Goal: Task Accomplishment & Management: Manage account settings

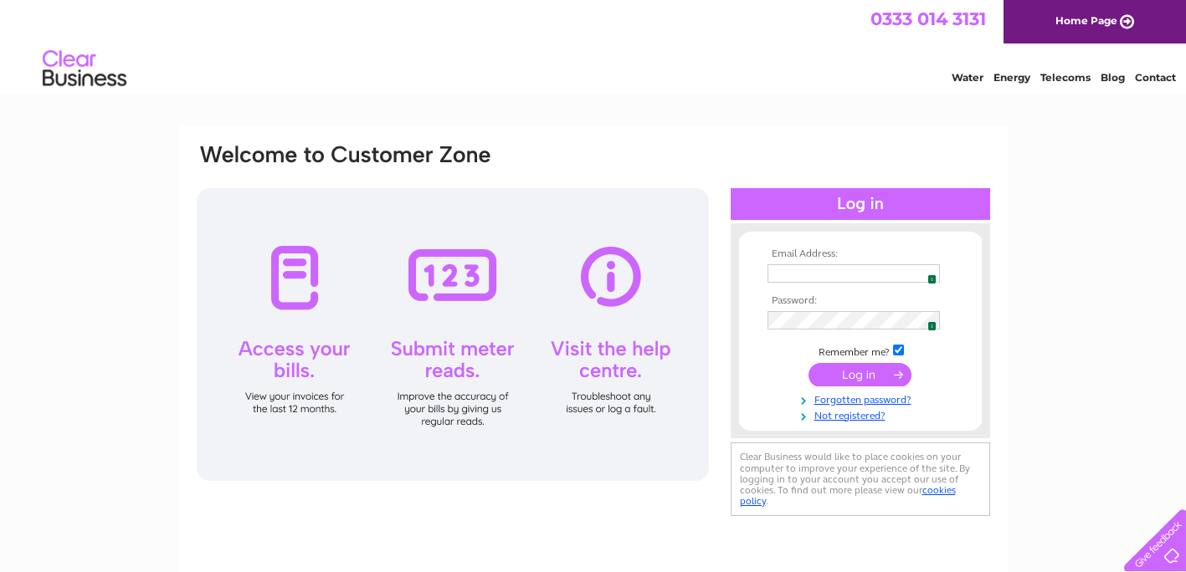
type input "louisa720@outlook.com"
click at [875, 382] on input "submit" at bounding box center [859, 374] width 103 height 23
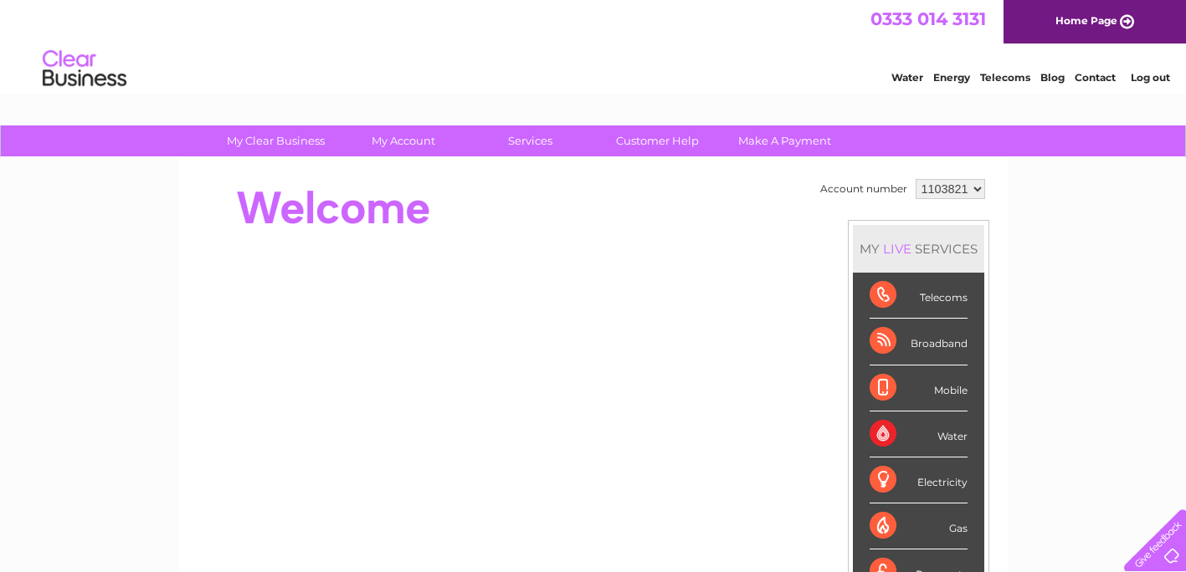
click at [1153, 75] on link "Log out" at bounding box center [1150, 77] width 39 height 13
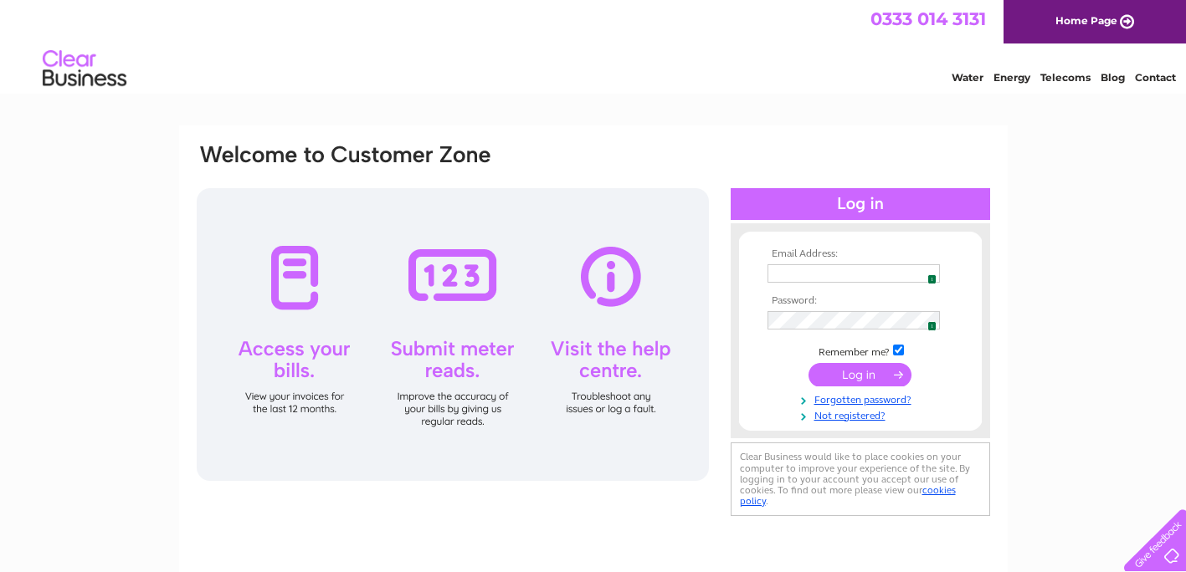
type input "[EMAIL_ADDRESS][DOMAIN_NAME]"
drag, startPoint x: 906, startPoint y: 274, endPoint x: 764, endPoint y: 281, distance: 141.6
click at [764, 281] on td "[EMAIL_ADDRESS][DOMAIN_NAME] 1" at bounding box center [860, 274] width 194 height 28
type input "louisa720@outlook.com"
click at [873, 377] on input "submit" at bounding box center [859, 374] width 103 height 23
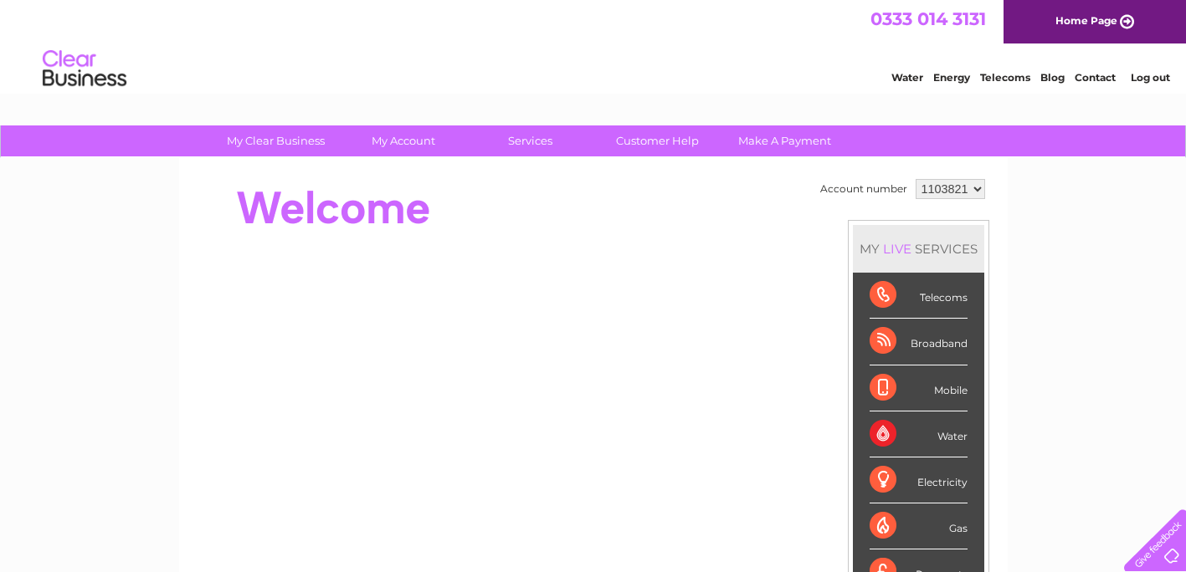
click at [870, 376] on div "Mobile" at bounding box center [919, 389] width 98 height 46
click at [634, 192] on div at bounding box center [499, 208] width 609 height 67
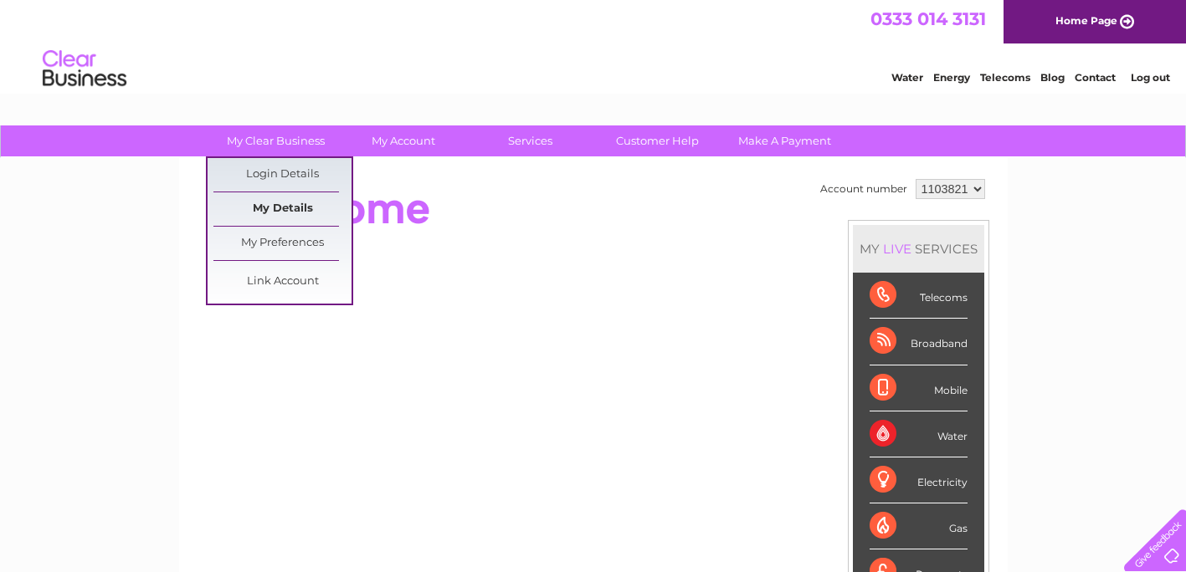
click at [294, 203] on link "My Details" at bounding box center [282, 208] width 138 height 33
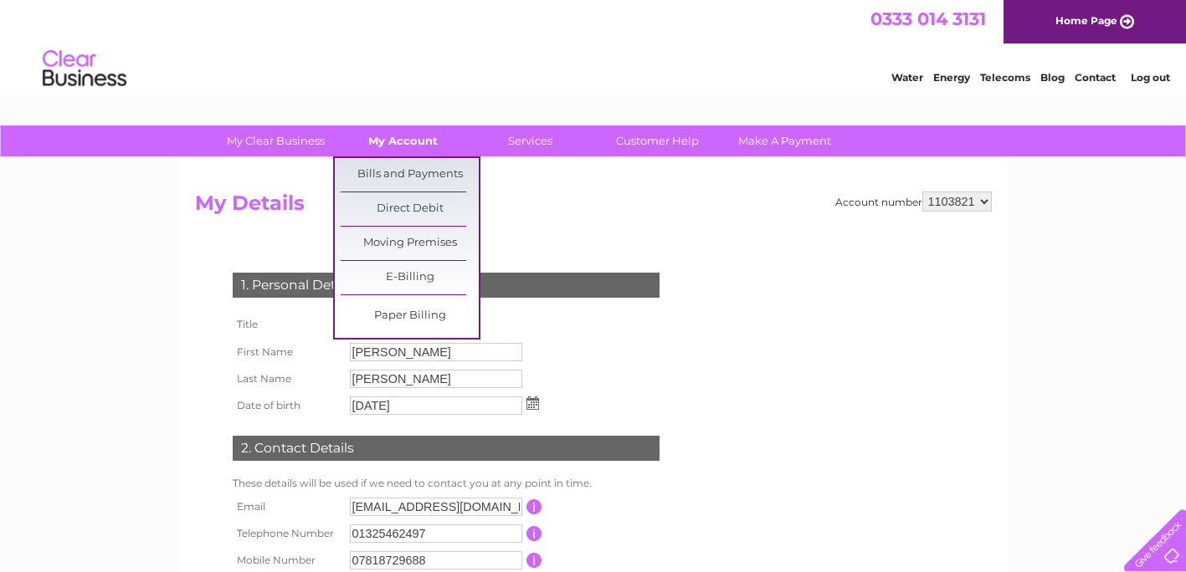
click at [430, 150] on link "My Account" at bounding box center [403, 141] width 138 height 31
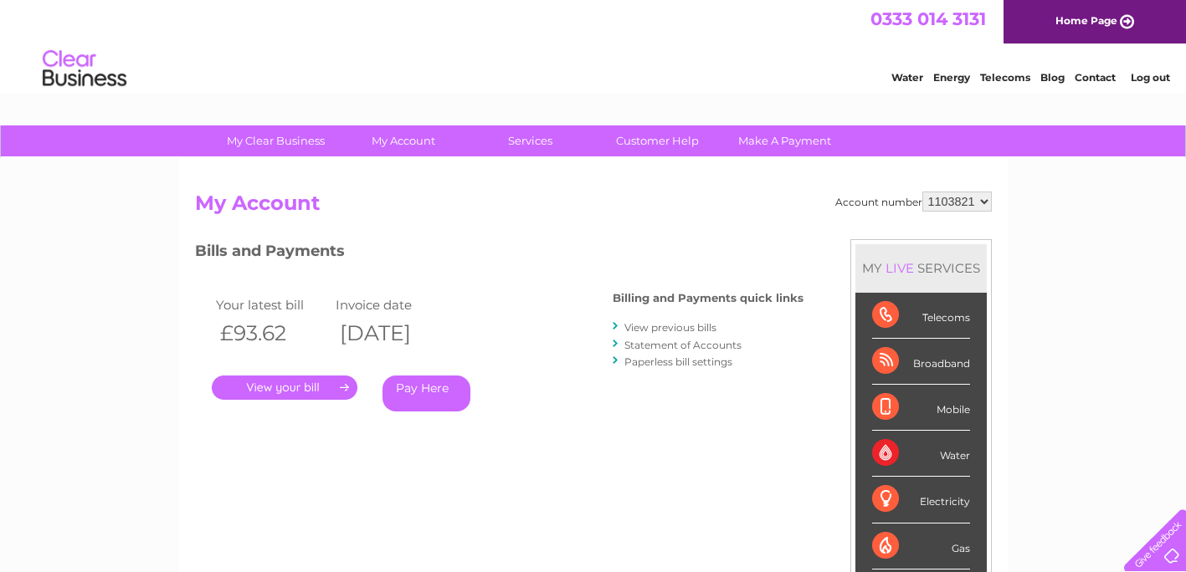
click at [282, 149] on link "My Clear Business" at bounding box center [276, 141] width 138 height 31
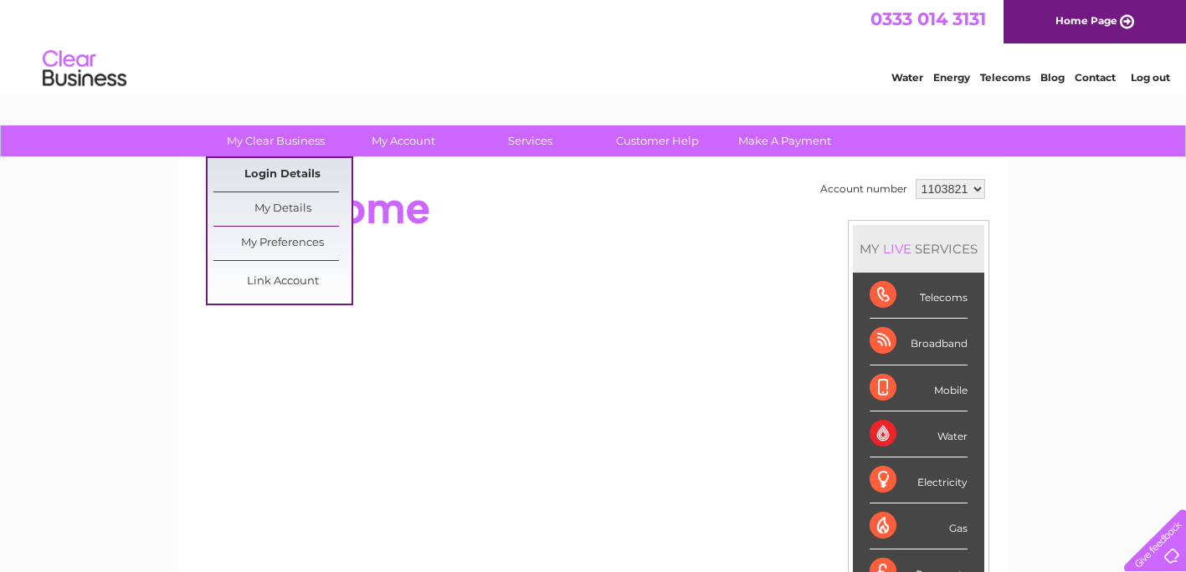
click at [292, 172] on link "Login Details" at bounding box center [282, 174] width 138 height 33
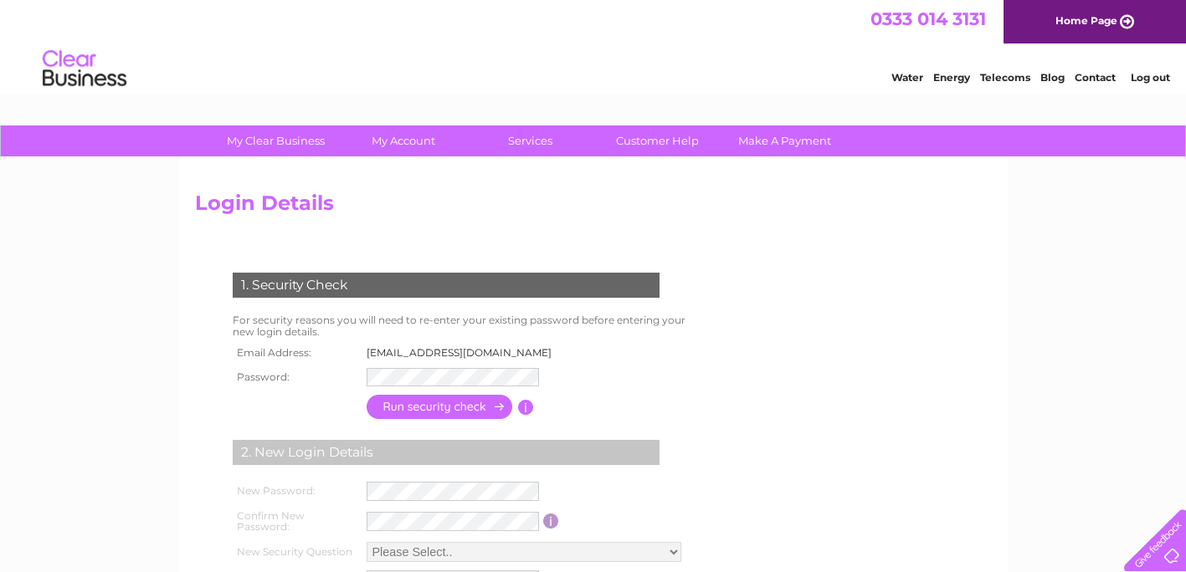
click at [485, 352] on td "louisa720@outlook.com" at bounding box center [463, 353] width 203 height 22
drag, startPoint x: 485, startPoint y: 352, endPoint x: 372, endPoint y: 352, distance: 112.2
click at [372, 352] on td "louisa720@outlook.com" at bounding box center [463, 353] width 203 height 22
click at [131, 367] on div "My Clear Business Login Details My Details My Preferences Link Account My Accou…" at bounding box center [593, 544] width 1186 height 837
click at [390, 408] on input "button" at bounding box center [440, 409] width 147 height 24
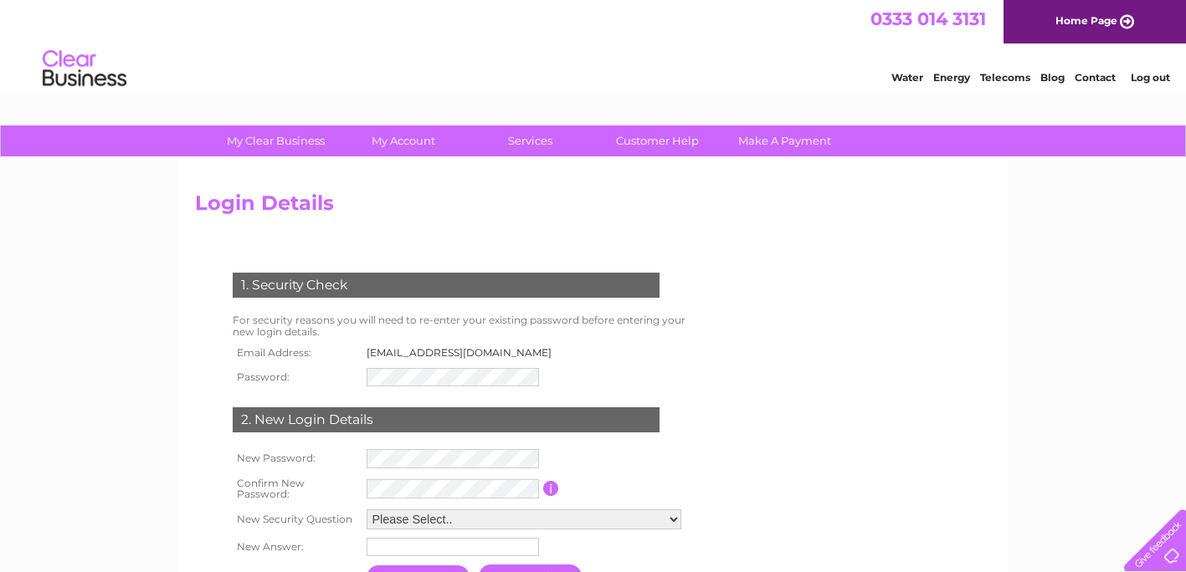
click at [507, 349] on td "[EMAIL_ADDRESS][DOMAIN_NAME]" at bounding box center [463, 353] width 203 height 22
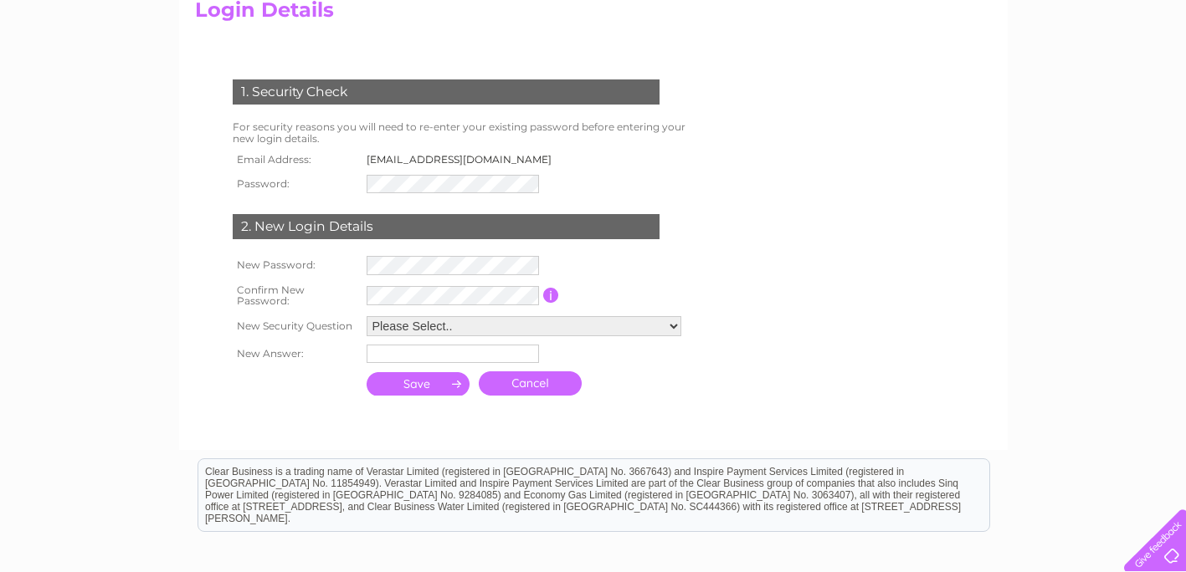
scroll to position [192, 0]
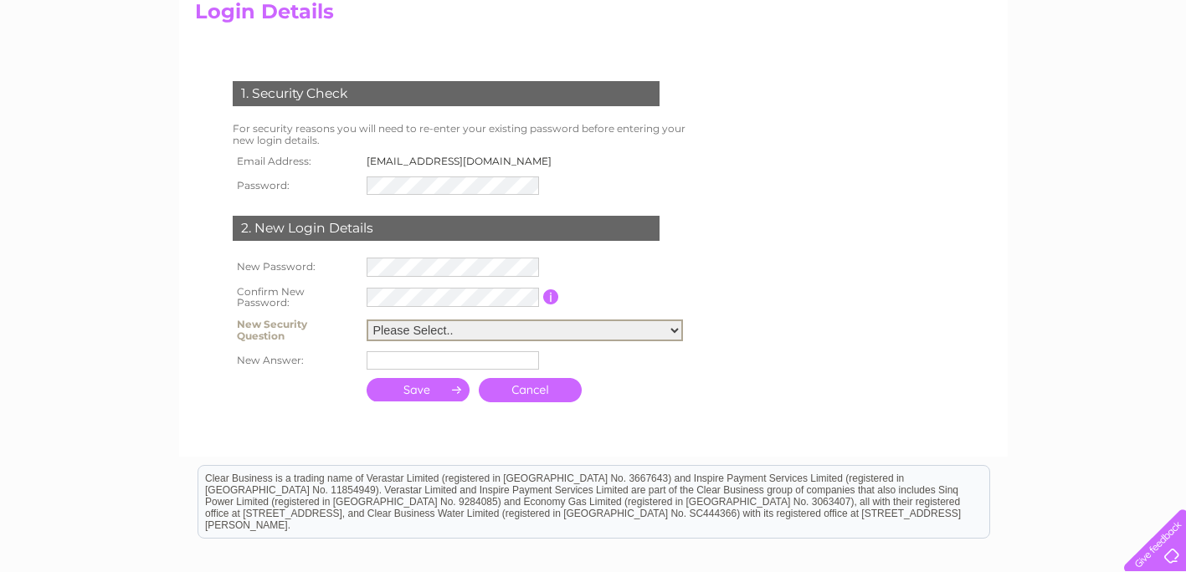
click at [674, 327] on select "Please Select.. In what town or city was your first job? In what town or city d…" at bounding box center [525, 331] width 316 height 22
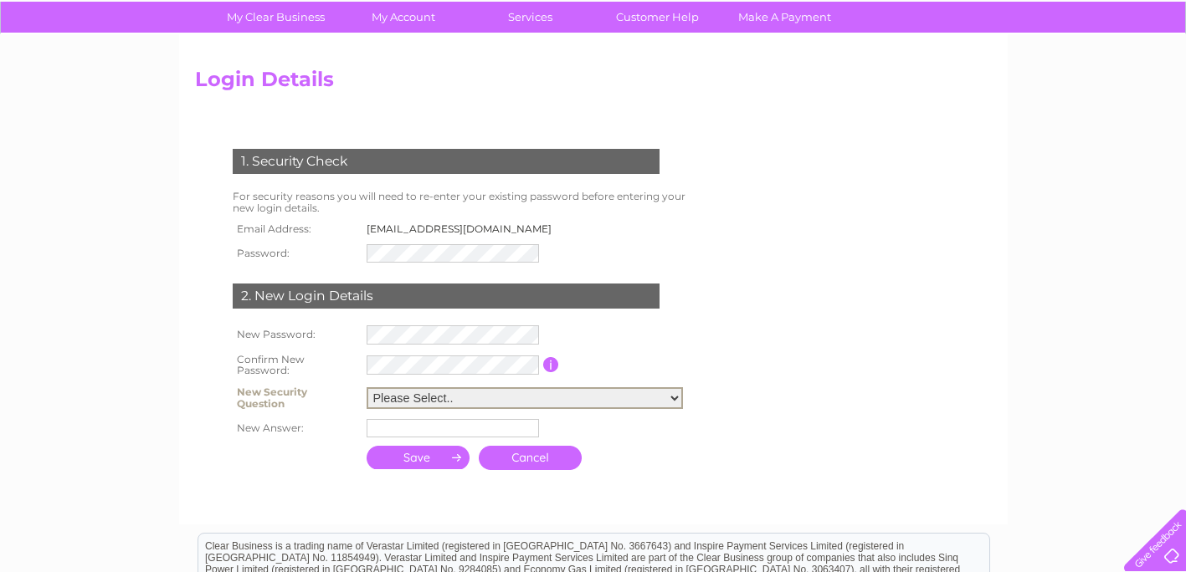
scroll to position [112, 0]
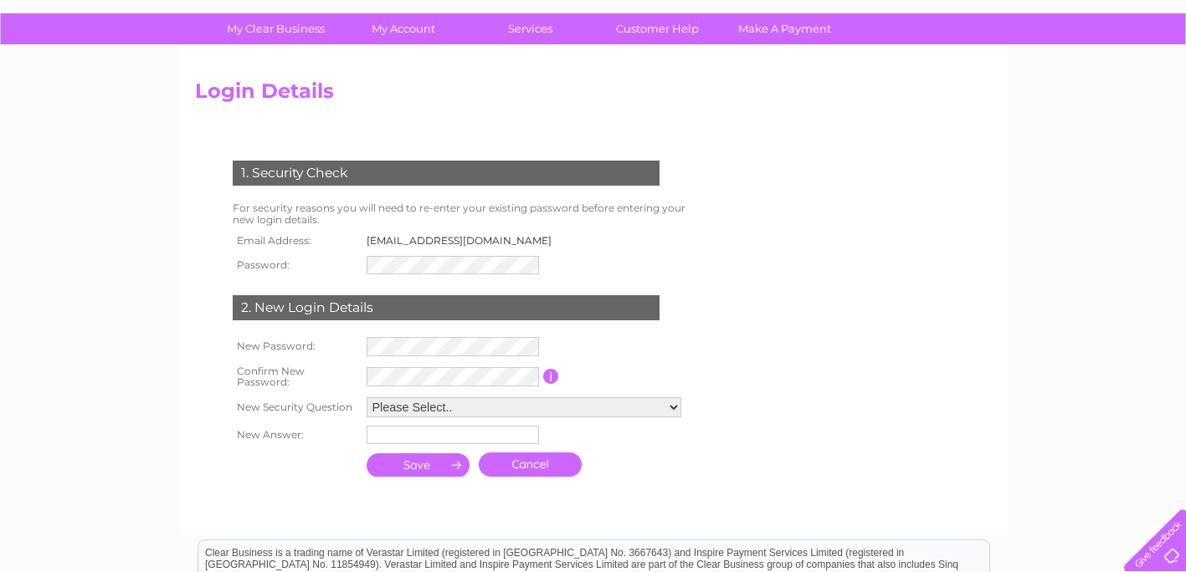
click at [488, 238] on td "louisa720@outlook.com" at bounding box center [463, 241] width 203 height 22
click at [935, 287] on form "1. Security Check For security reasons you will need to re-enter your existing …" at bounding box center [593, 321] width 797 height 388
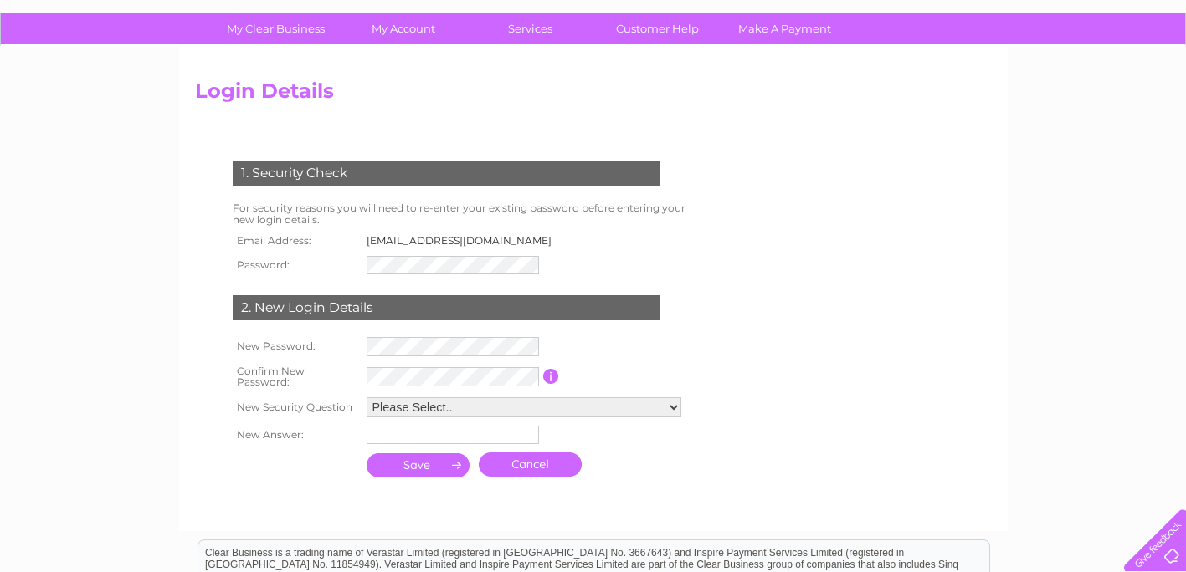
click at [552, 460] on link "Cancel" at bounding box center [530, 465] width 103 height 24
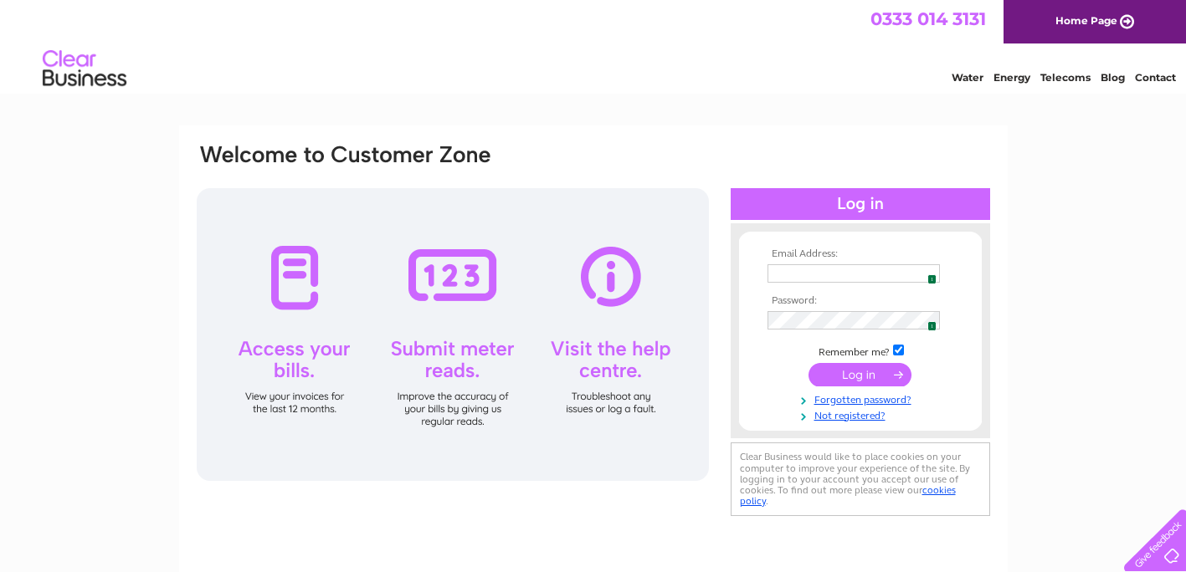
type input "louisa720@outlook.com"
click at [839, 377] on input "submit" at bounding box center [859, 374] width 103 height 23
click at [858, 373] on input "submit" at bounding box center [859, 374] width 103 height 23
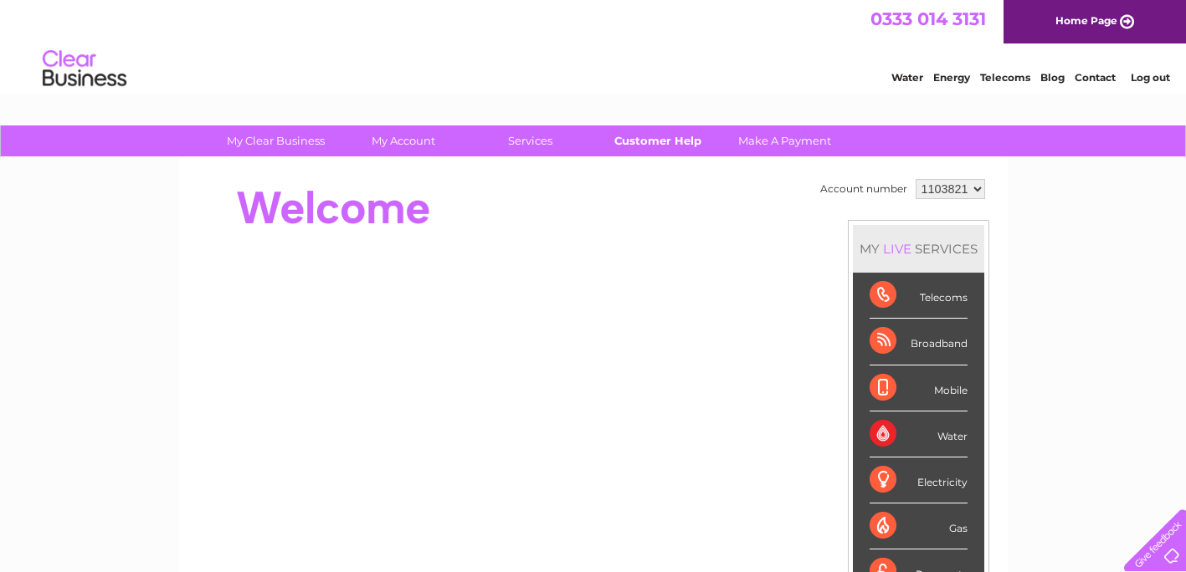
click at [670, 140] on link "Customer Help" at bounding box center [657, 141] width 138 height 31
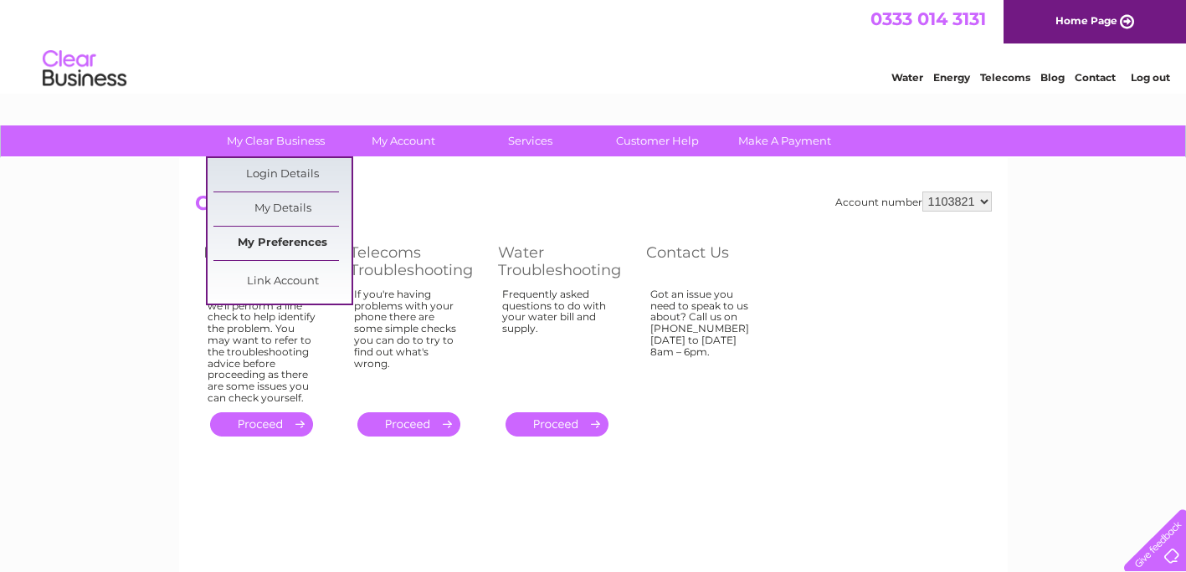
click at [271, 242] on link "My Preferences" at bounding box center [282, 243] width 138 height 33
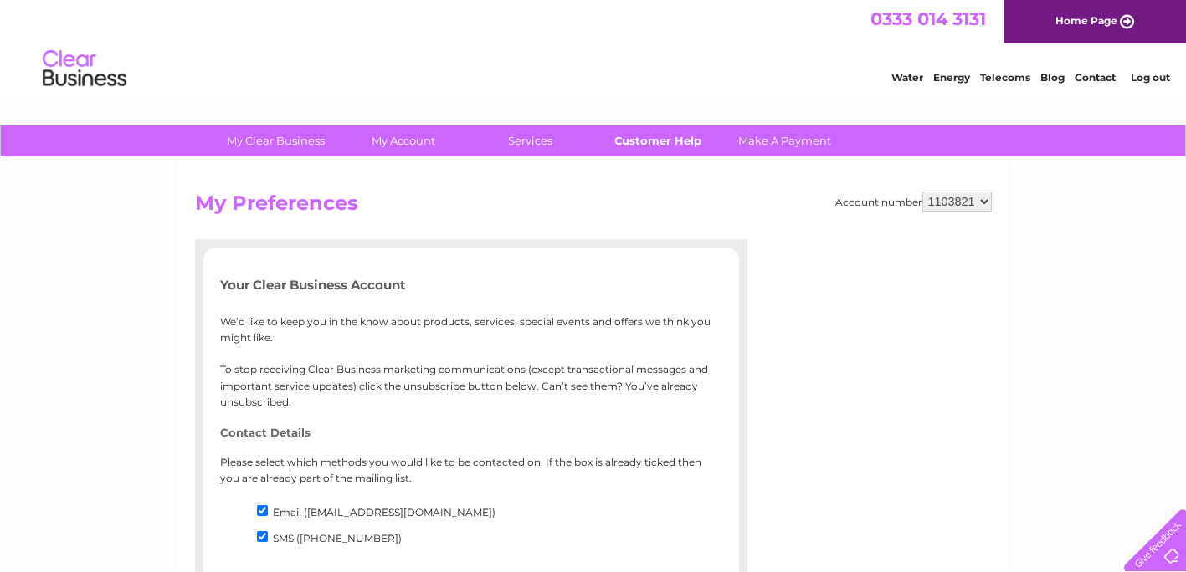
click at [693, 139] on link "Customer Help" at bounding box center [657, 141] width 138 height 31
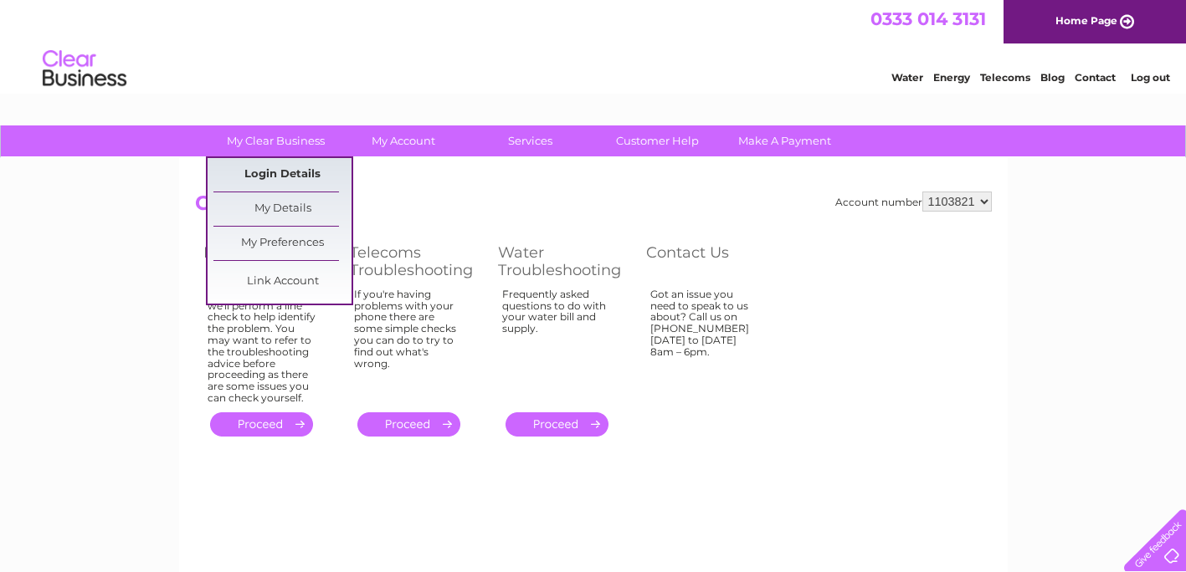
click at [289, 177] on link "Login Details" at bounding box center [282, 174] width 138 height 33
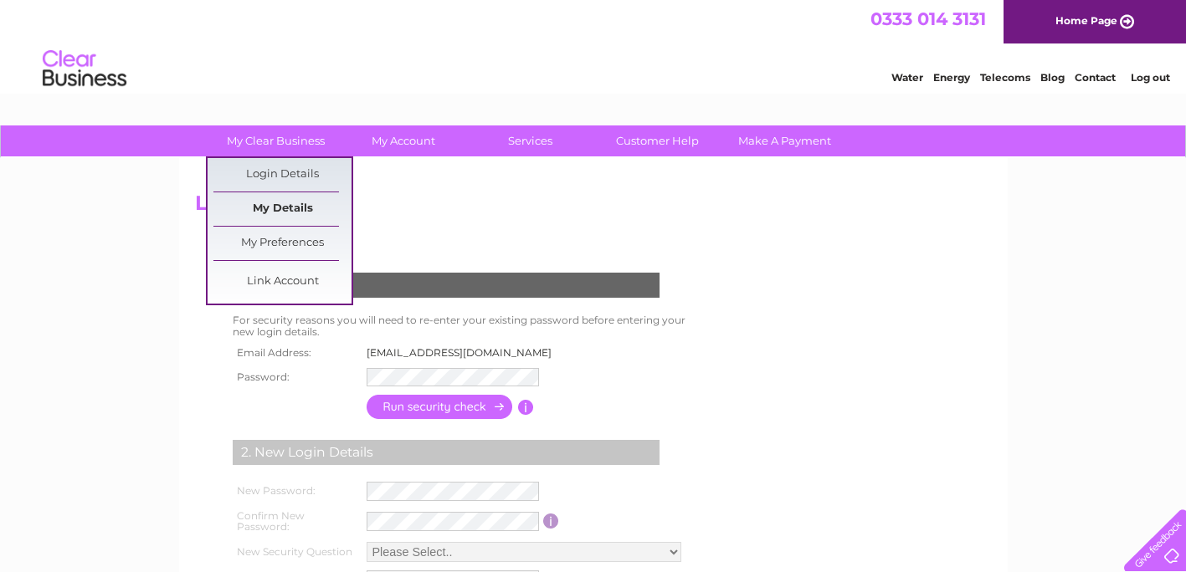
click at [295, 210] on link "My Details" at bounding box center [282, 208] width 138 height 33
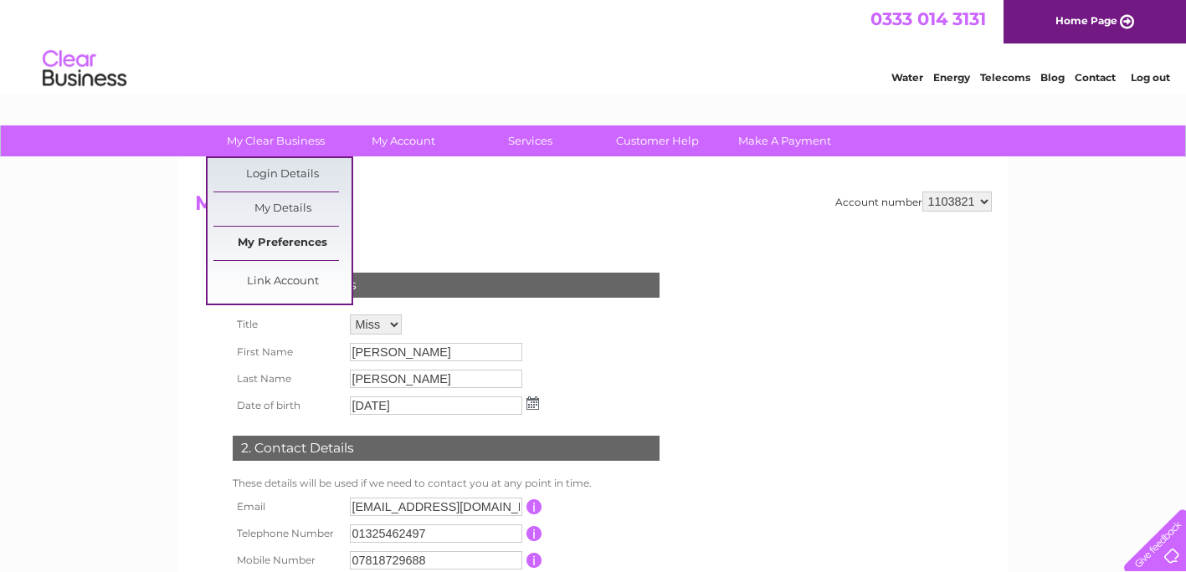
click at [282, 247] on link "My Preferences" at bounding box center [282, 243] width 138 height 33
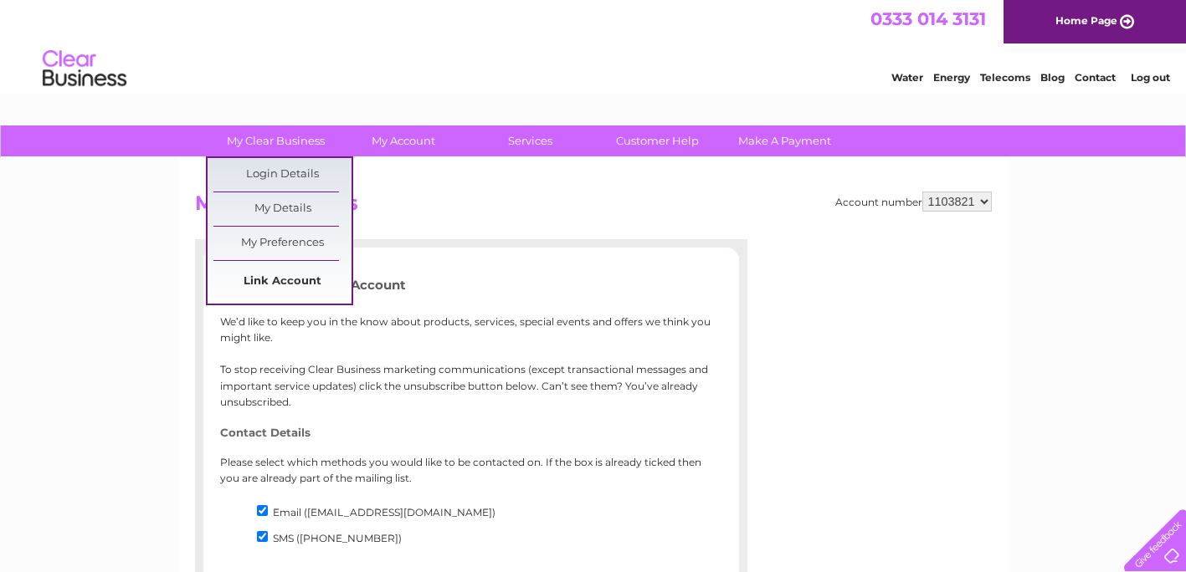
click at [269, 282] on link "Link Account" at bounding box center [282, 281] width 138 height 33
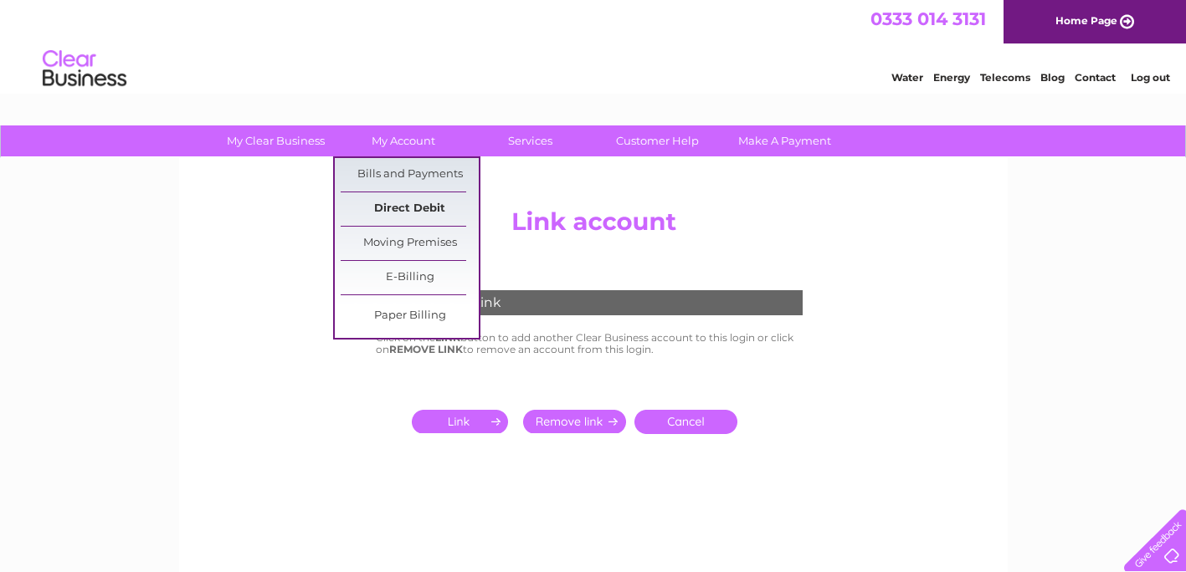
click at [419, 203] on link "Direct Debit" at bounding box center [410, 208] width 138 height 33
click at [418, 203] on link "Direct Debit" at bounding box center [410, 208] width 138 height 33
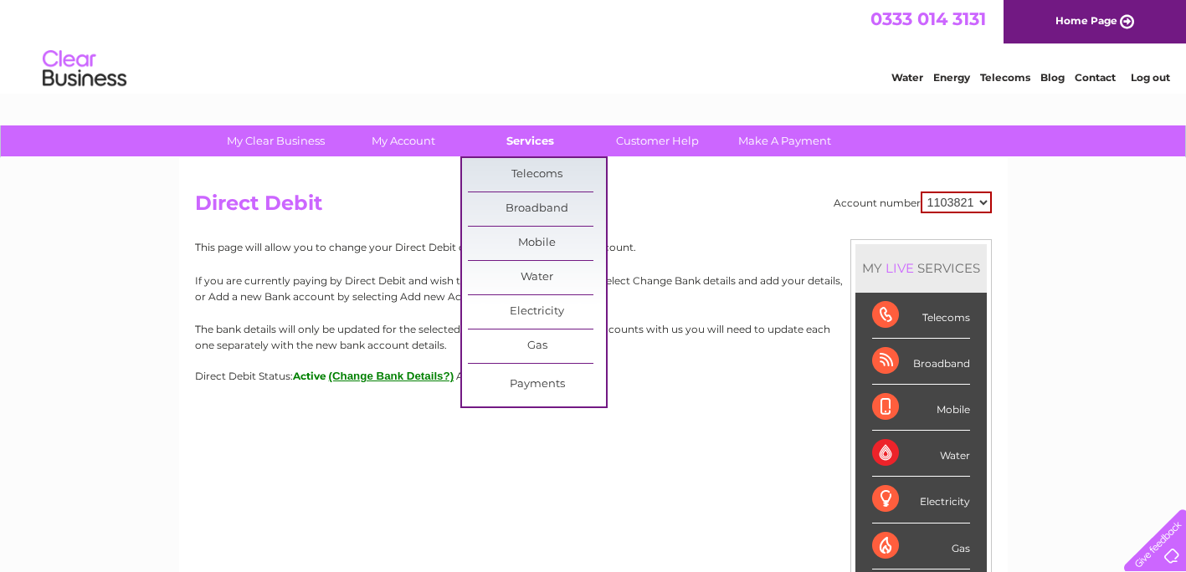
click at [508, 127] on link "Services" at bounding box center [530, 141] width 138 height 31
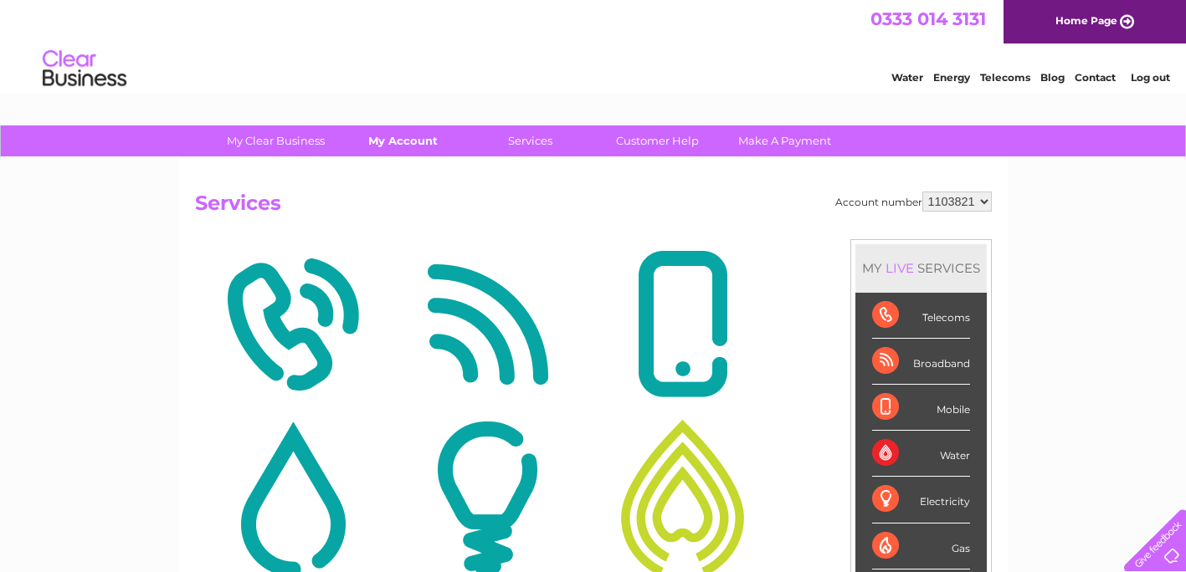
click at [398, 140] on link "My Account" at bounding box center [403, 141] width 138 height 31
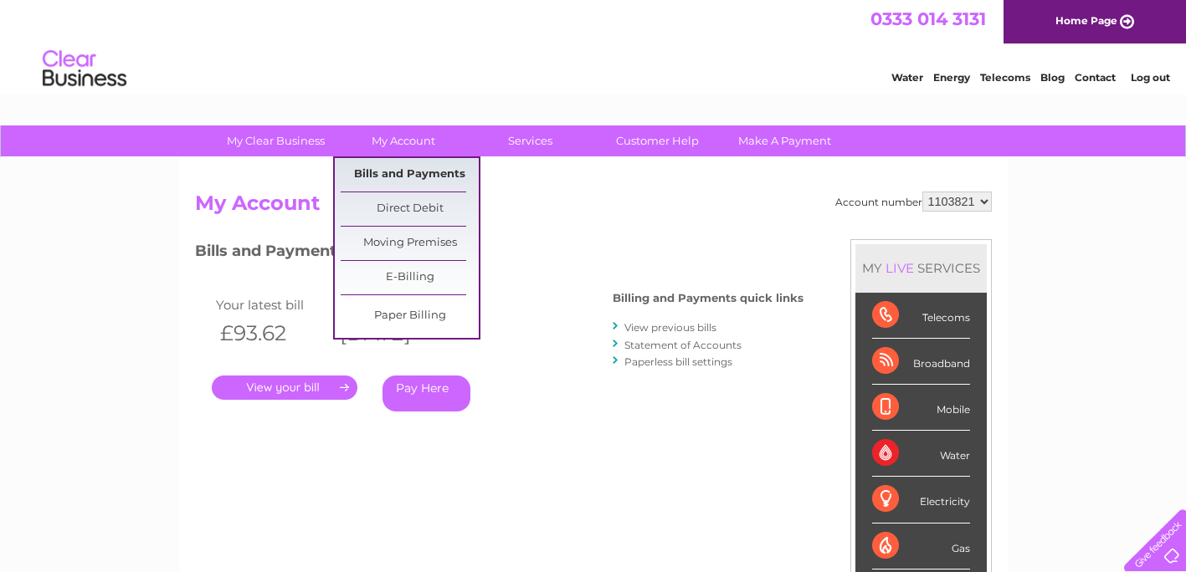
click at [408, 170] on link "Bills and Payments" at bounding box center [410, 174] width 138 height 33
click at [429, 239] on link "Moving Premises" at bounding box center [410, 243] width 138 height 33
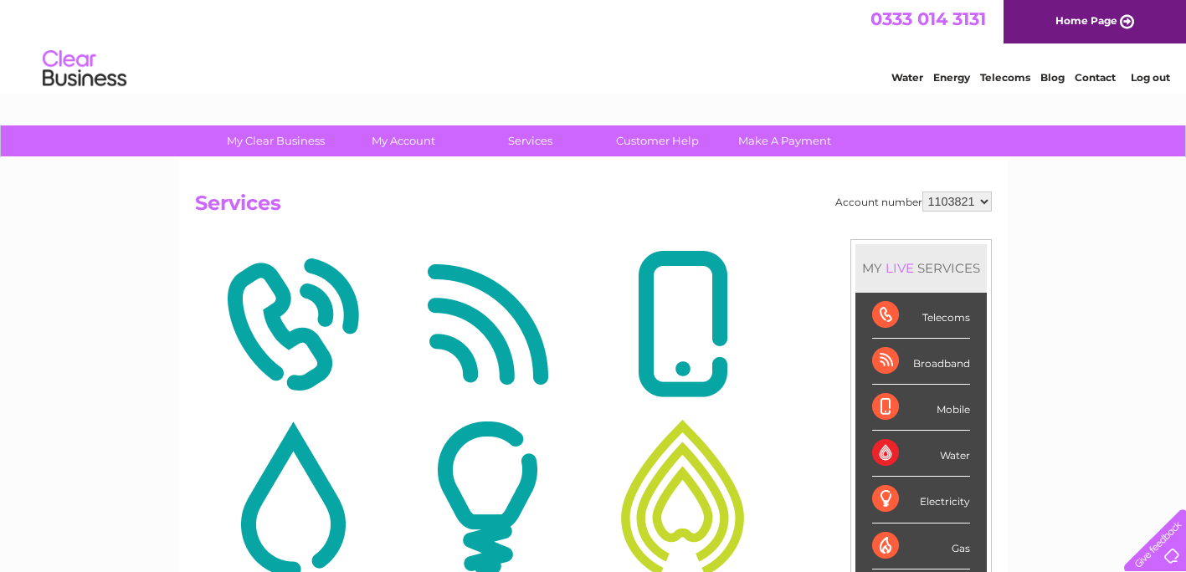
click at [701, 310] on img at bounding box center [682, 325] width 187 height 162
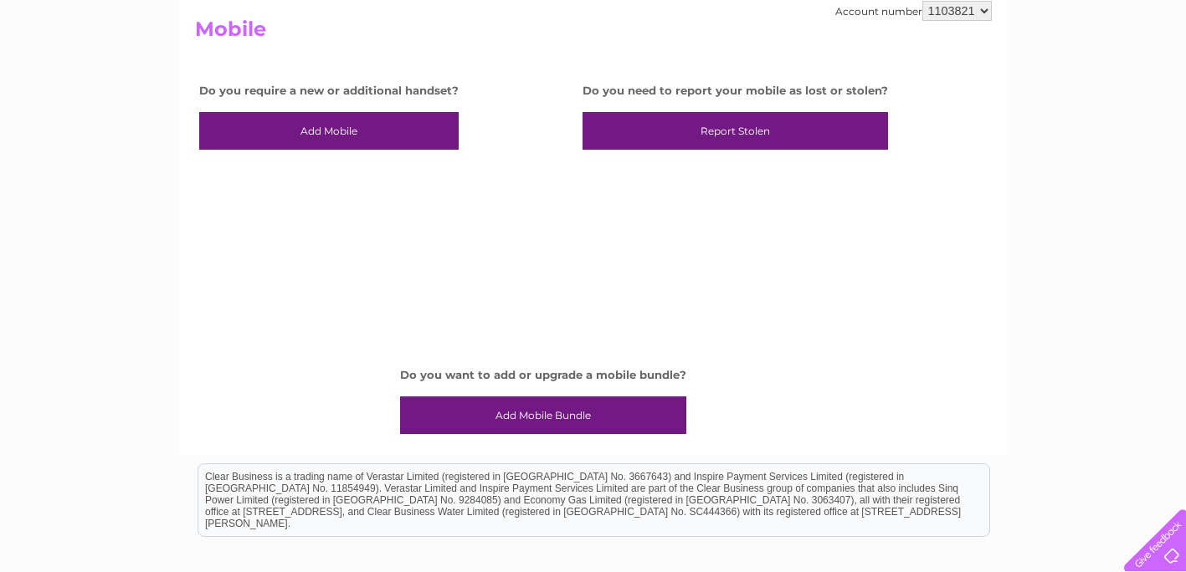
scroll to position [146, 0]
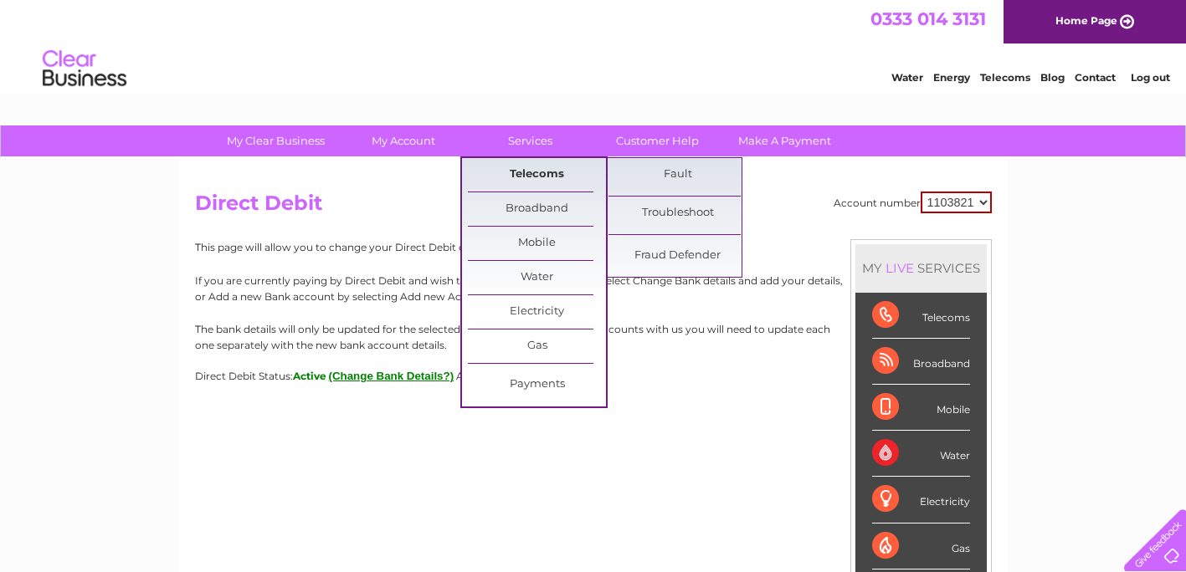
click at [562, 167] on link "Telecoms" at bounding box center [537, 174] width 138 height 33
click at [690, 248] on link "Fraud Defender" at bounding box center [677, 255] width 138 height 33
